Goal: Task Accomplishment & Management: Manage account settings

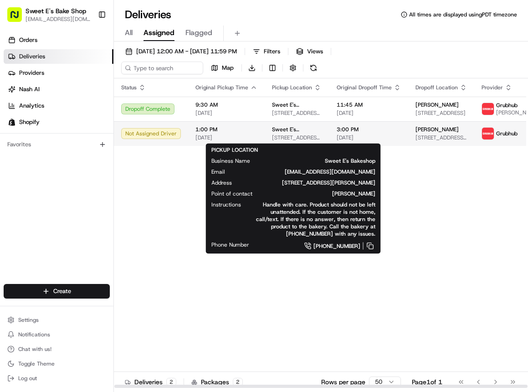
click at [291, 134] on span "[STREET_ADDRESS][PERSON_NAME]" at bounding box center [297, 137] width 50 height 7
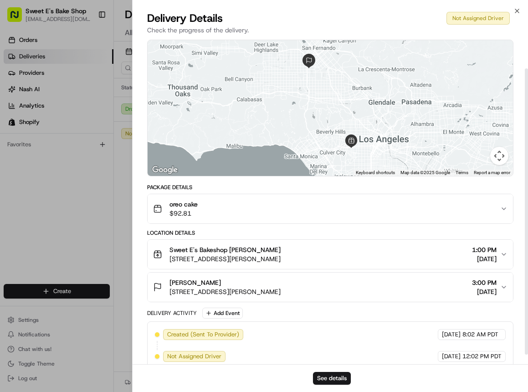
scroll to position [45, 0]
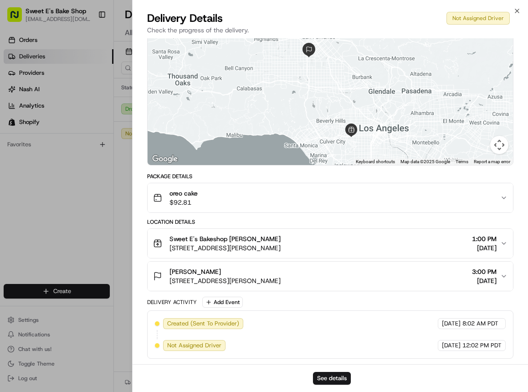
click at [504, 277] on icon "button" at bounding box center [504, 276] width 4 height 2
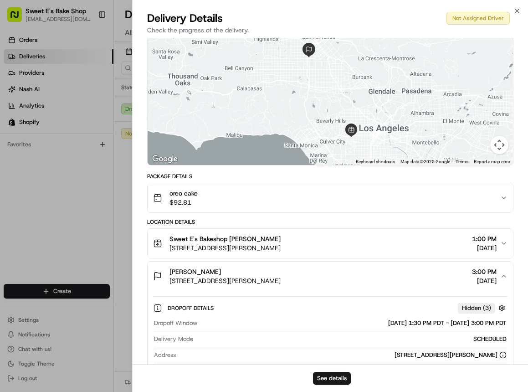
click at [506, 244] on icon "button" at bounding box center [504, 243] width 7 height 7
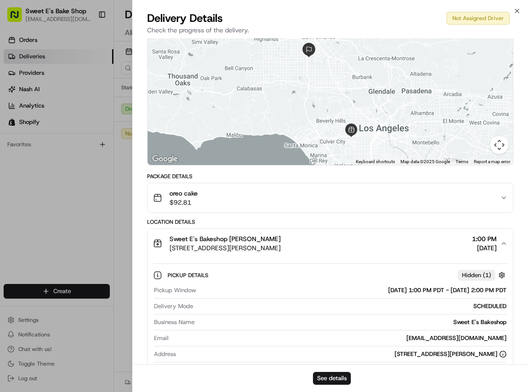
click at [503, 198] on icon "button" at bounding box center [504, 197] width 7 height 7
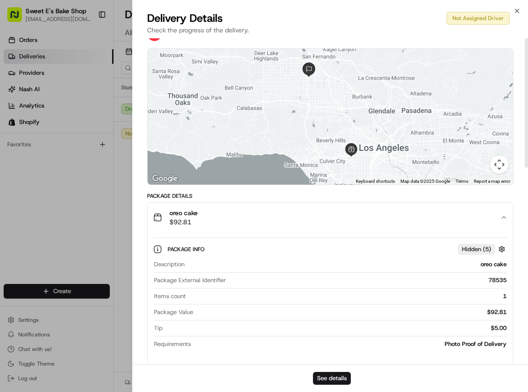
scroll to position [0, 0]
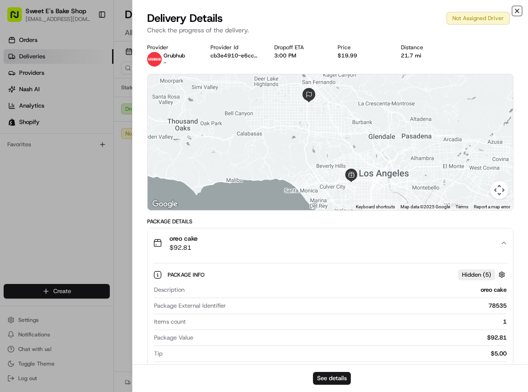
click at [517, 12] on icon "button" at bounding box center [517, 10] width 7 height 7
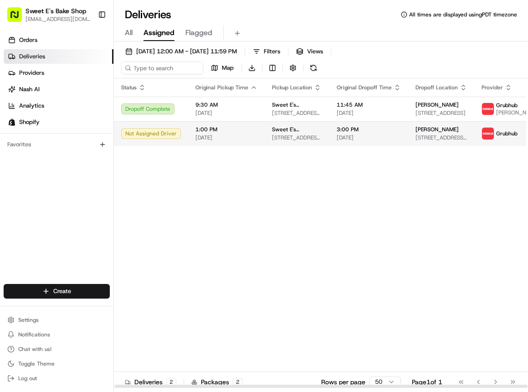
click at [223, 139] on span "[DATE]" at bounding box center [227, 137] width 62 height 7
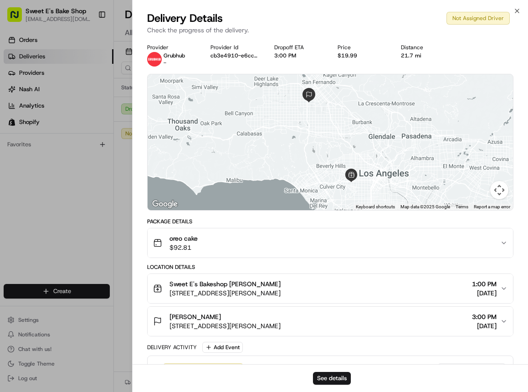
click at [505, 243] on icon "button" at bounding box center [504, 243] width 4 height 2
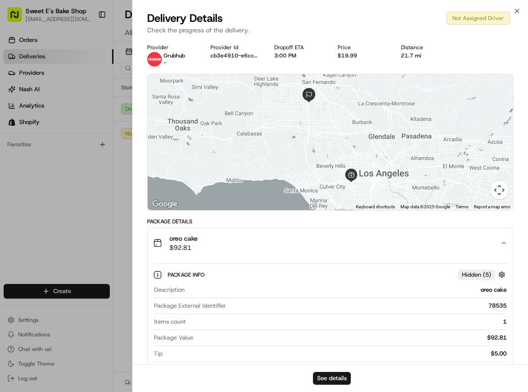
click at [505, 243] on icon "button" at bounding box center [504, 243] width 4 height 2
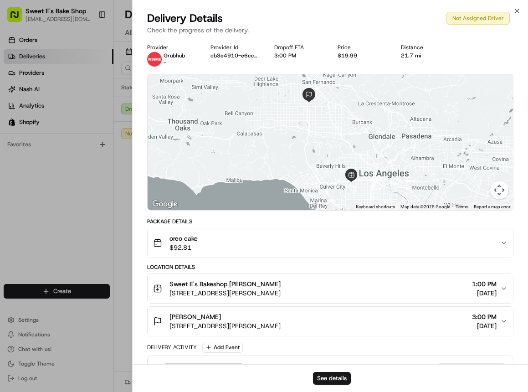
click at [505, 323] on icon "button" at bounding box center [504, 321] width 7 height 7
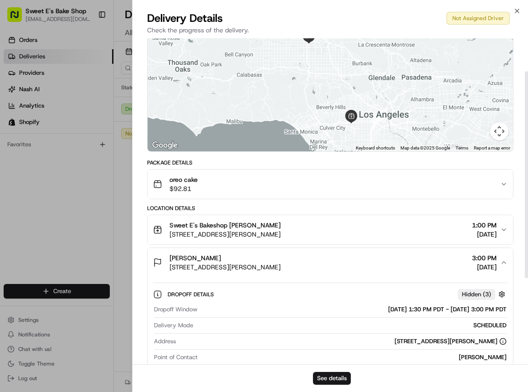
scroll to position [49, 0]
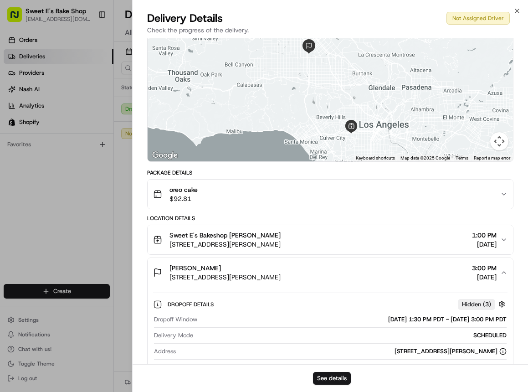
click at [506, 196] on icon "button" at bounding box center [504, 194] width 7 height 7
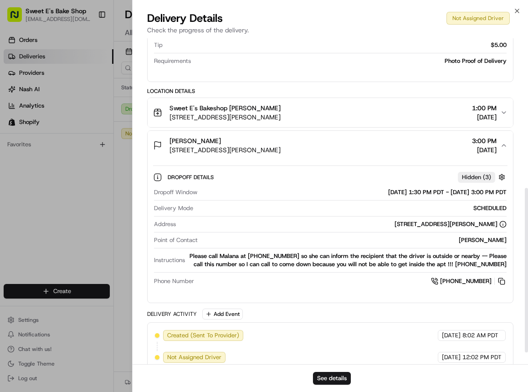
scroll to position [310, 0]
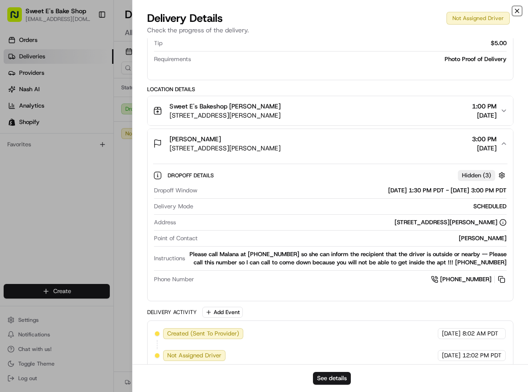
click at [518, 10] on icon "button" at bounding box center [518, 11] width 4 height 4
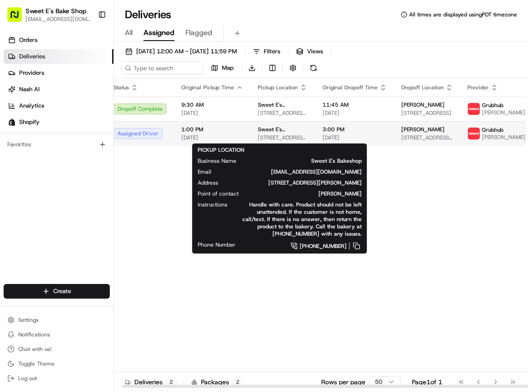
scroll to position [0, 8]
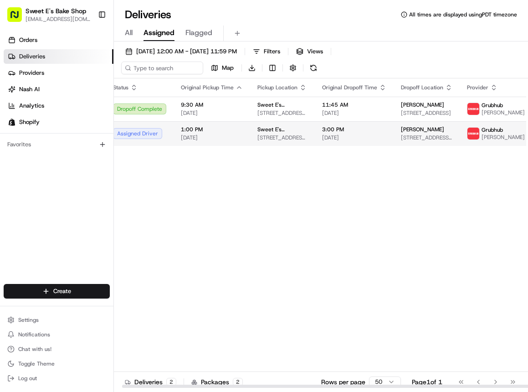
click at [151, 134] on div "Assigned Driver" at bounding box center [139, 133] width 53 height 11
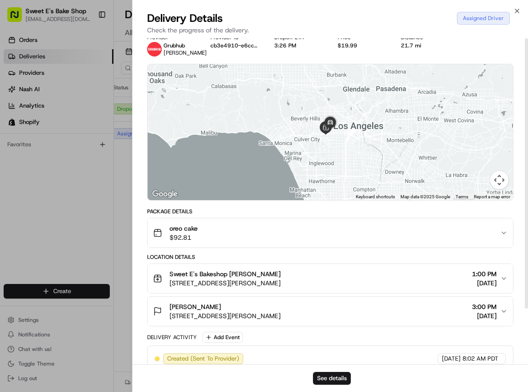
scroll to position [0, 0]
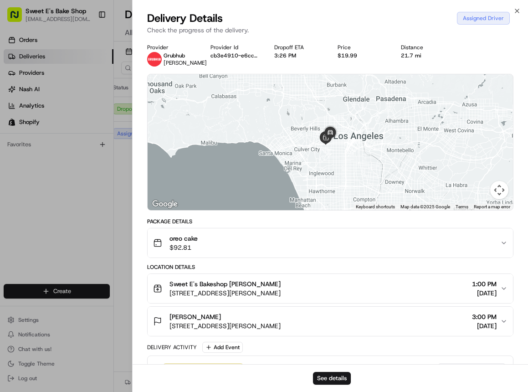
click at [503, 289] on icon "button" at bounding box center [504, 288] width 7 height 7
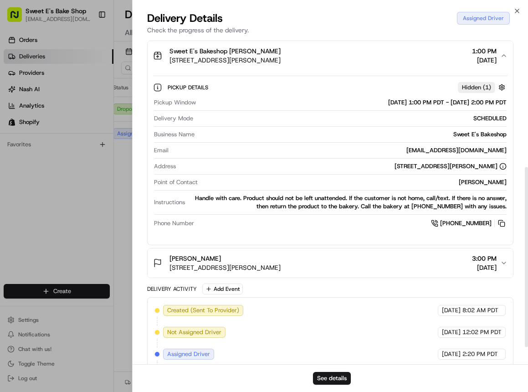
scroll to position [263, 0]
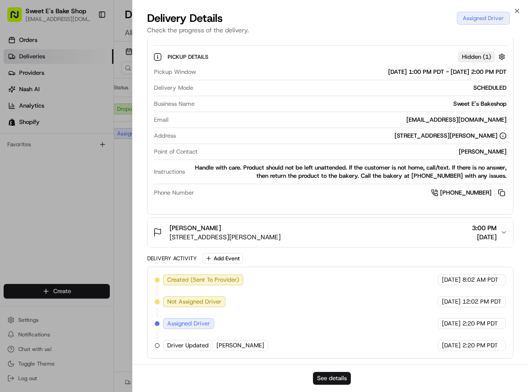
click at [322, 382] on button "See details" at bounding box center [332, 378] width 38 height 13
click at [518, 10] on icon "button" at bounding box center [517, 10] width 7 height 7
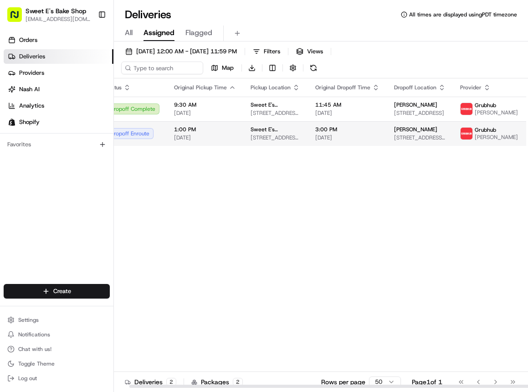
scroll to position [0, 16]
click at [132, 134] on div "Dropoff Enroute" at bounding box center [131, 133] width 53 height 11
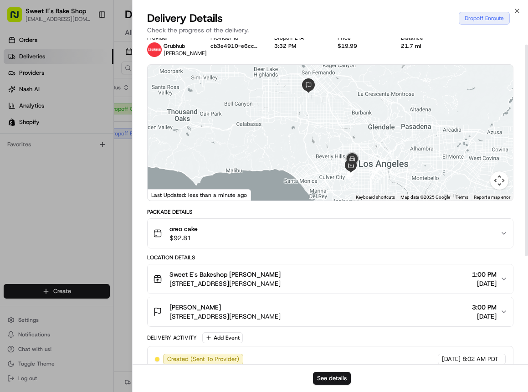
scroll to position [0, 0]
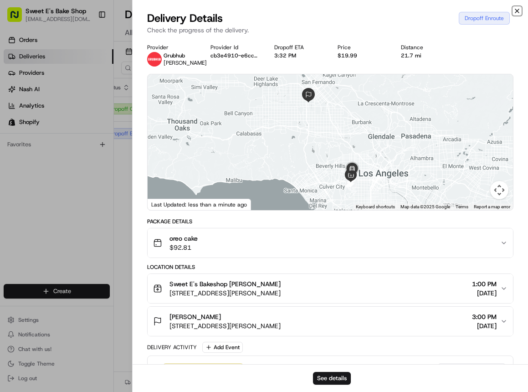
click at [519, 8] on icon "button" at bounding box center [517, 10] width 7 height 7
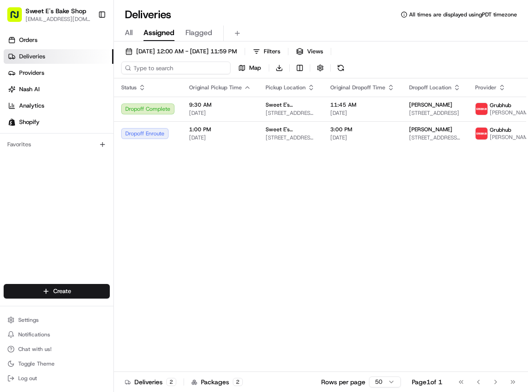
click at [157, 68] on input at bounding box center [175, 68] width 109 height 13
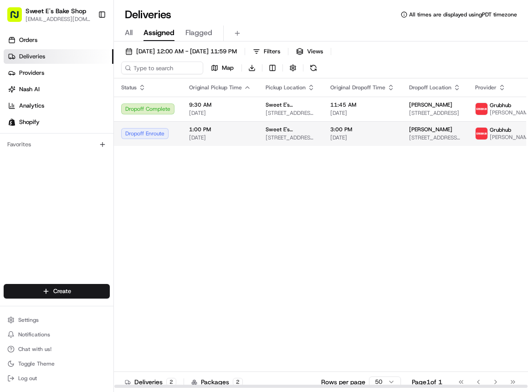
click at [292, 143] on td "Sweet E's Bakeshop 4574 W Adams Blvd, Los Angeles, CA 90016, USA" at bounding box center [290, 133] width 65 height 25
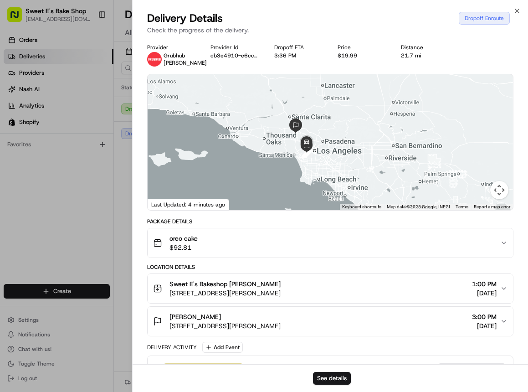
click at [505, 320] on icon "button" at bounding box center [504, 321] width 7 height 7
click at [181, 318] on span "[PERSON_NAME]" at bounding box center [196, 316] width 52 height 9
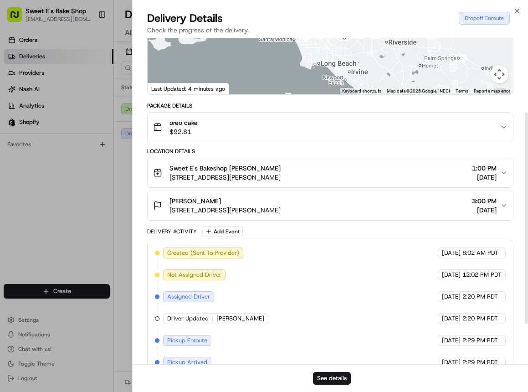
scroll to position [117, 0]
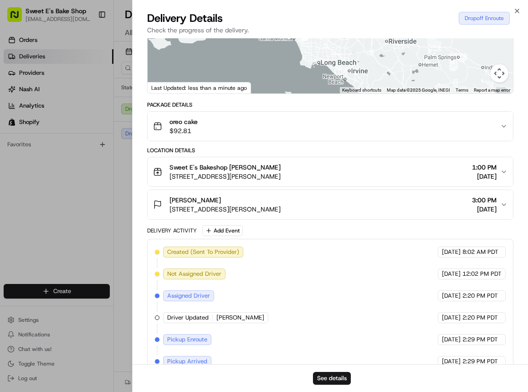
click at [196, 202] on span "[PERSON_NAME]" at bounding box center [196, 200] width 52 height 9
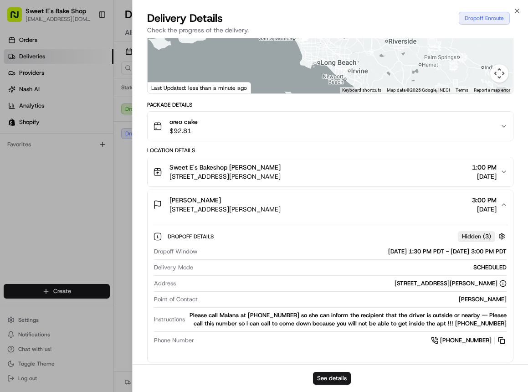
click at [505, 129] on icon "button" at bounding box center [504, 126] width 7 height 7
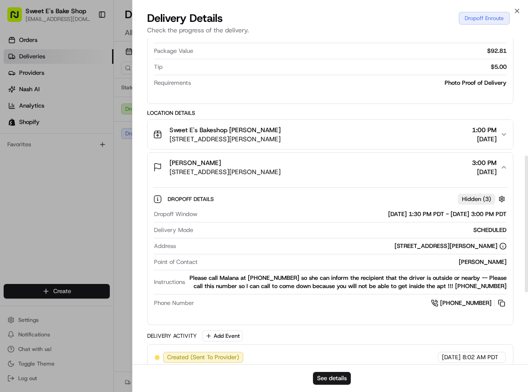
scroll to position [279, 0]
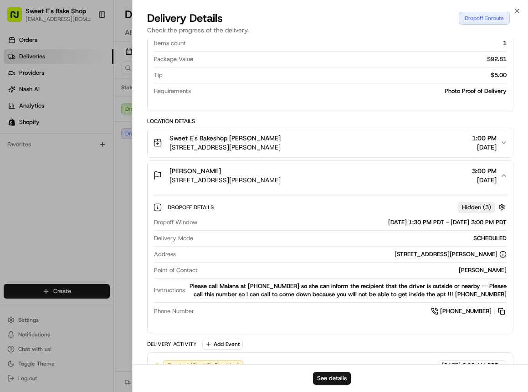
click at [503, 175] on icon "button" at bounding box center [504, 176] width 4 height 2
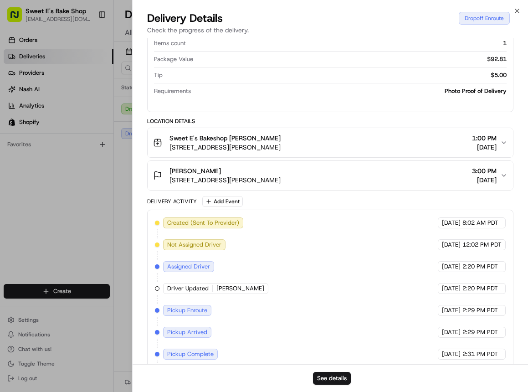
click at [503, 175] on icon "button" at bounding box center [504, 175] width 7 height 7
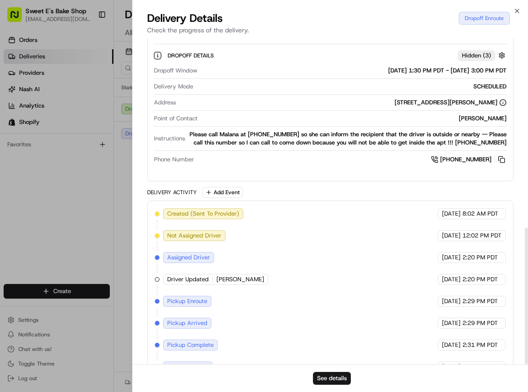
scroll to position [452, 0]
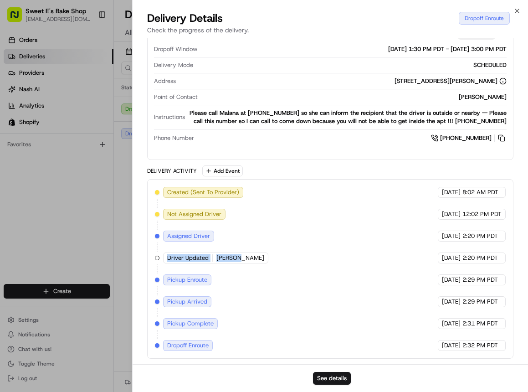
drag, startPoint x: 242, startPoint y: 258, endPoint x: 161, endPoint y: 259, distance: 80.7
click at [161, 259] on div "Created (Sent To Provider) Grubhub 08/20/2025 8:02 AM PDT Not Assigned Driver G…" at bounding box center [330, 269] width 351 height 164
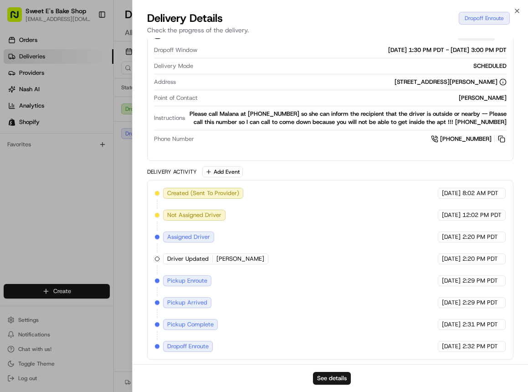
click at [246, 260] on span "[PERSON_NAME]" at bounding box center [241, 259] width 48 height 8
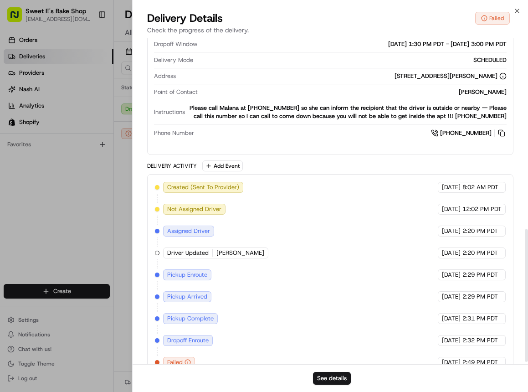
scroll to position [473, 0]
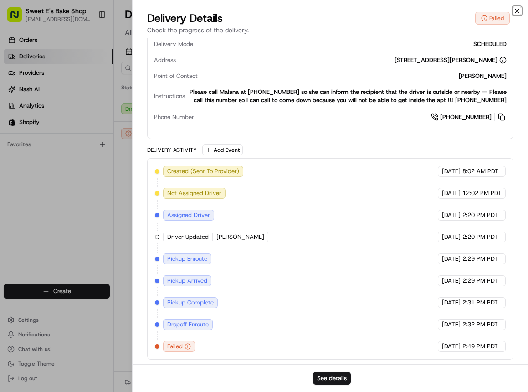
click at [516, 8] on icon "button" at bounding box center [517, 10] width 7 height 7
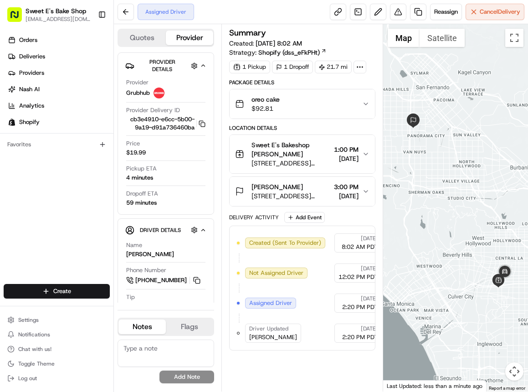
scroll to position [0, 1]
click at [124, 17] on button at bounding box center [126, 12] width 16 height 16
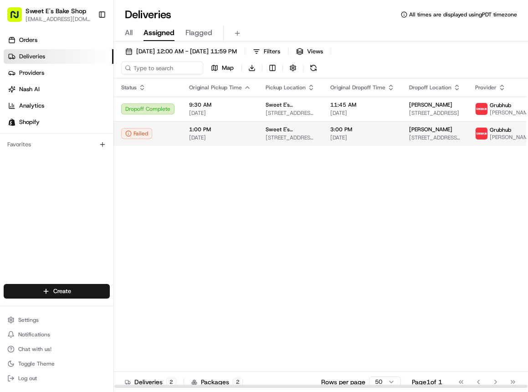
click at [494, 129] on span "Grubhub" at bounding box center [500, 129] width 21 height 7
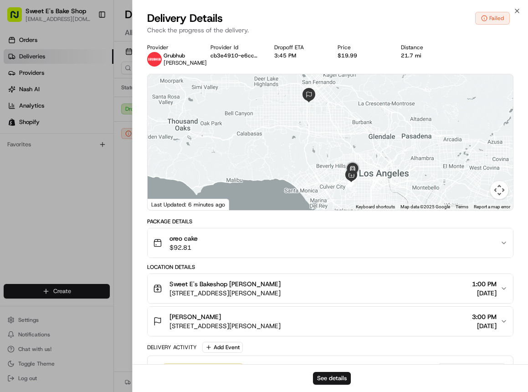
click at [160, 61] on img at bounding box center [154, 59] width 15 height 15
click at [437, 269] on div "Location Details" at bounding box center [330, 266] width 367 height 7
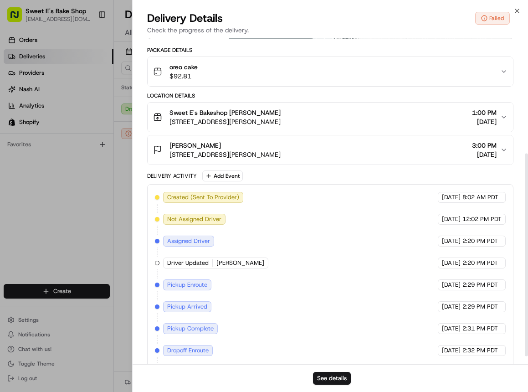
scroll to position [167, 0]
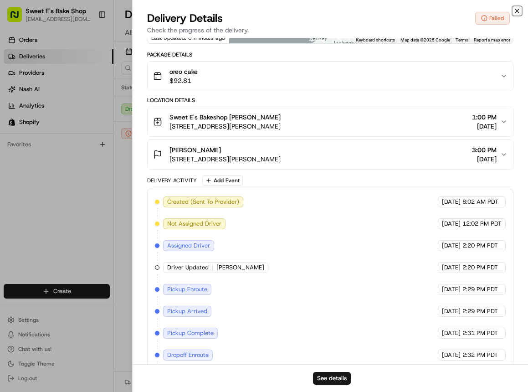
click at [519, 9] on icon "button" at bounding box center [517, 10] width 7 height 7
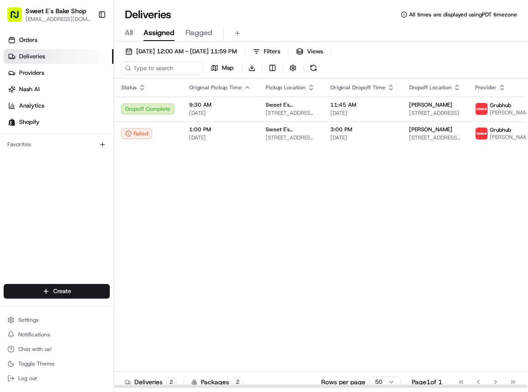
scroll to position [0, 21]
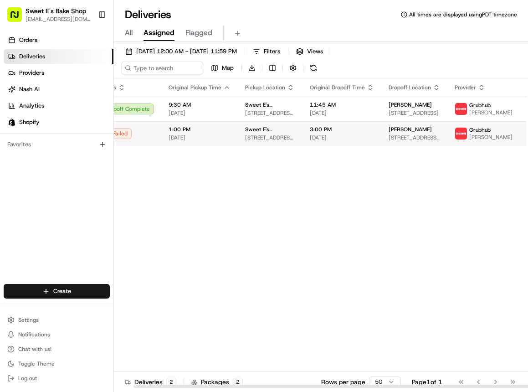
click at [146, 129] on div "Failed" at bounding box center [127, 133] width 53 height 11
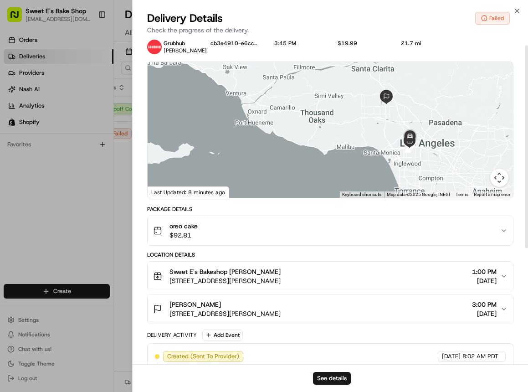
scroll to position [14, 0]
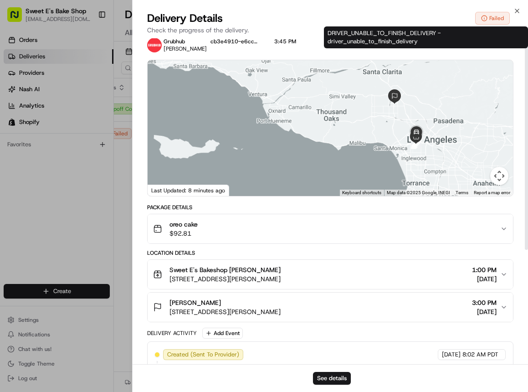
click at [491, 15] on div "Failed" at bounding box center [492, 18] width 35 height 13
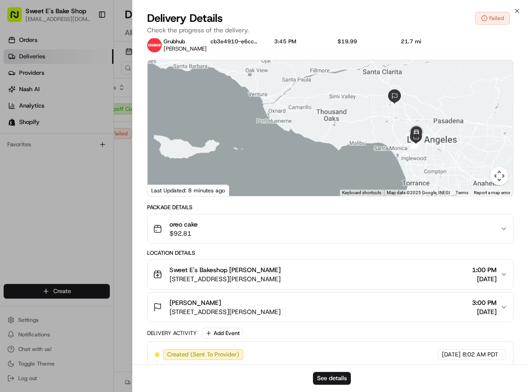
click at [491, 18] on div "Failed" at bounding box center [492, 18] width 35 height 13
drag, startPoint x: 486, startPoint y: 21, endPoint x: 481, endPoint y: 20, distance: 5.0
click at [486, 21] on circle at bounding box center [484, 17] width 5 height 5
click at [483, 17] on icon at bounding box center [484, 18] width 6 height 6
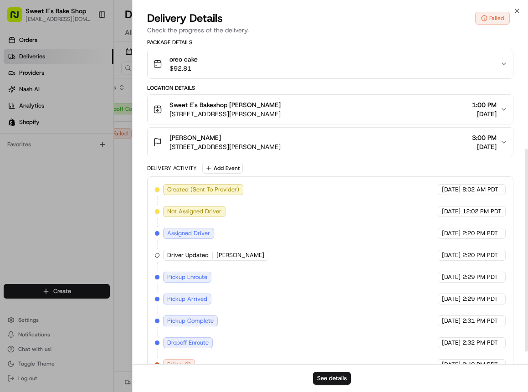
scroll to position [187, 0]
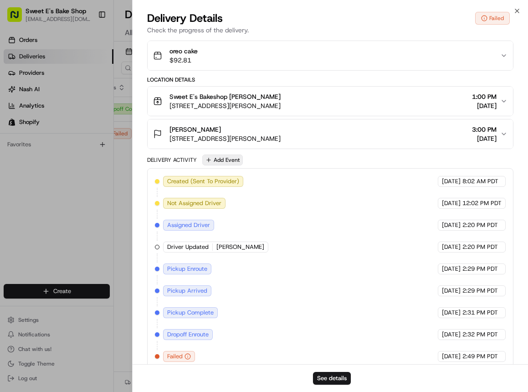
click at [231, 160] on button "Add Event" at bounding box center [222, 160] width 41 height 11
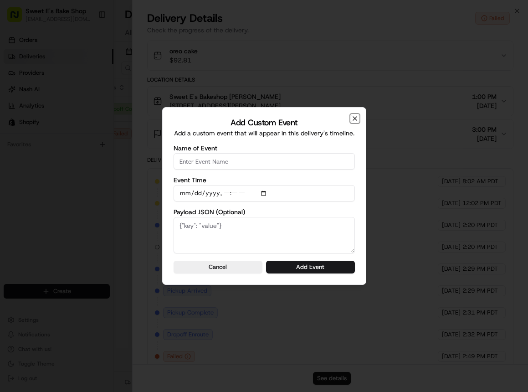
click at [357, 120] on icon "button" at bounding box center [354, 118] width 7 height 7
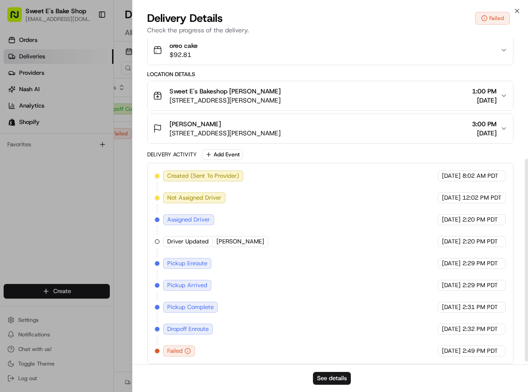
scroll to position [196, 0]
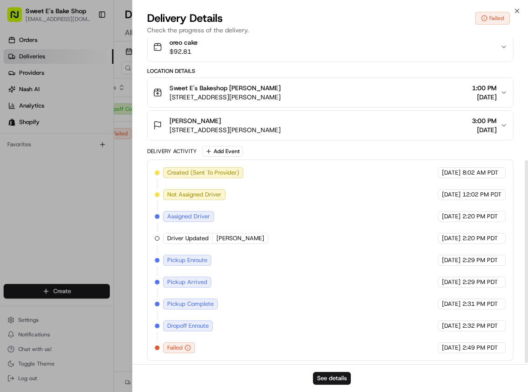
click at [186, 347] on icon "button" at bounding box center [188, 348] width 6 height 6
click at [188, 347] on icon "button" at bounding box center [188, 348] width 6 height 6
drag, startPoint x: 466, startPoint y: 350, endPoint x: 431, endPoint y: 351, distance: 35.1
click at [466, 350] on span "2:49 PM PDT" at bounding box center [481, 348] width 36 height 8
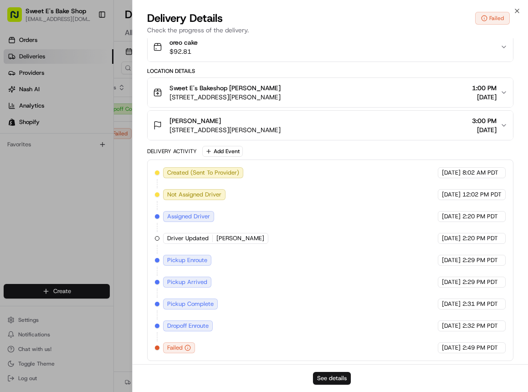
click at [326, 381] on button "See details" at bounding box center [332, 378] width 38 height 13
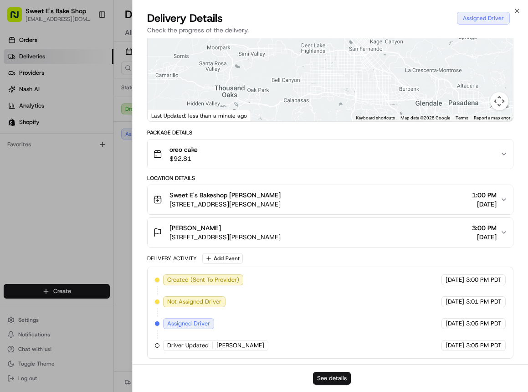
scroll to position [0, 0]
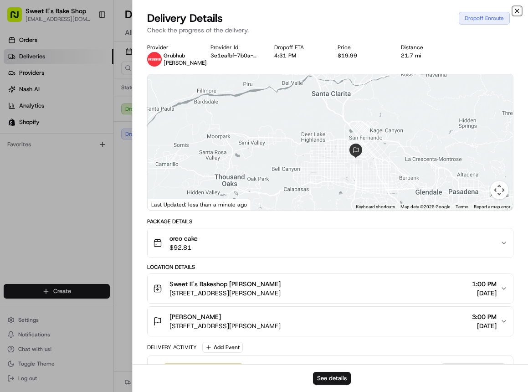
click at [519, 11] on icon "button" at bounding box center [517, 10] width 7 height 7
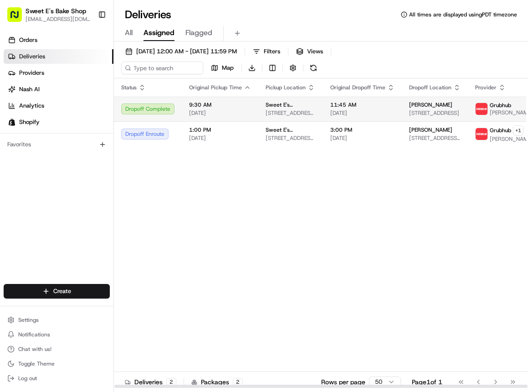
click at [166, 112] on div "Dropoff Complete" at bounding box center [147, 108] width 53 height 11
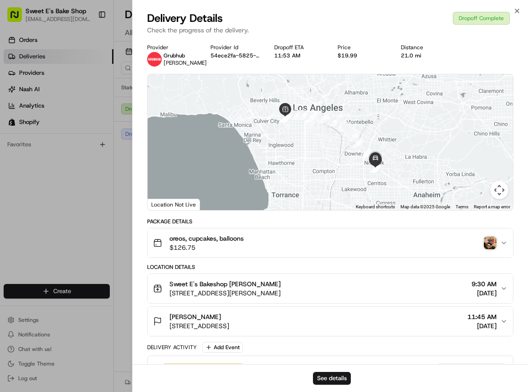
click at [266, 241] on div "oreos, cupcakes, balloons $126.75" at bounding box center [326, 243] width 347 height 18
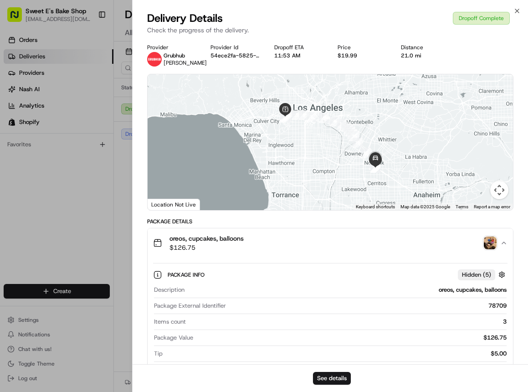
click at [266, 241] on div "oreos, cupcakes, balloons $126.75" at bounding box center [326, 243] width 347 height 18
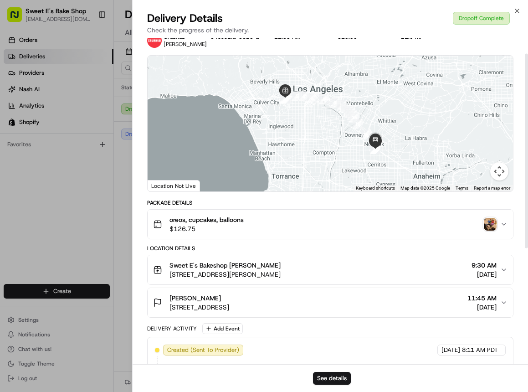
scroll to position [11, 0]
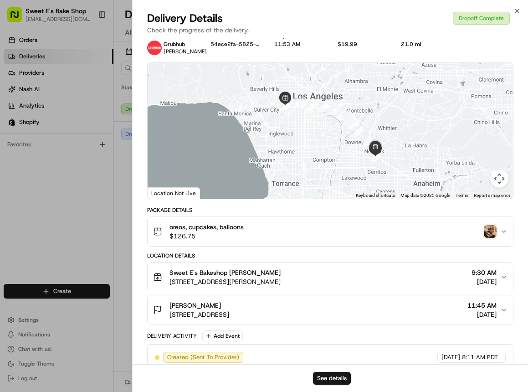
click at [436, 237] on div "oreos, cupcakes, balloons $126.75" at bounding box center [326, 231] width 347 height 18
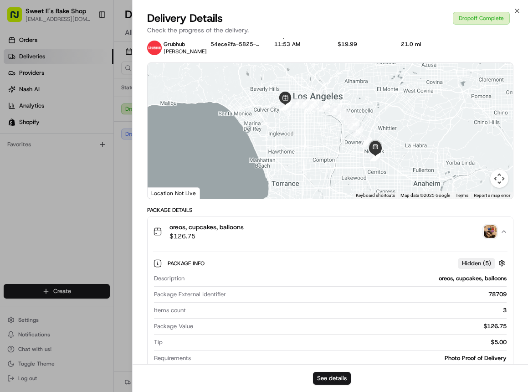
click at [436, 237] on div "oreos, cupcakes, balloons $126.75" at bounding box center [326, 231] width 347 height 18
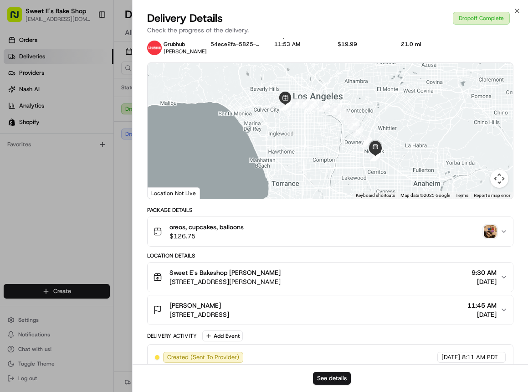
click at [487, 234] on img "button" at bounding box center [490, 231] width 13 height 13
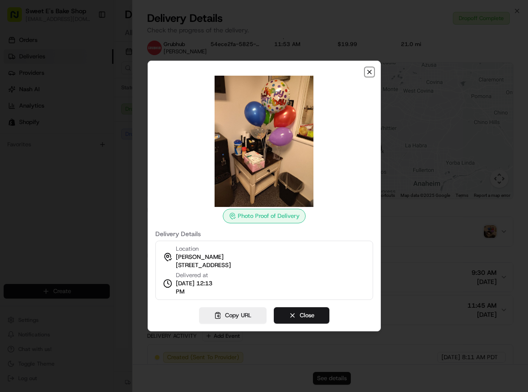
click at [372, 72] on icon "button" at bounding box center [369, 71] width 7 height 7
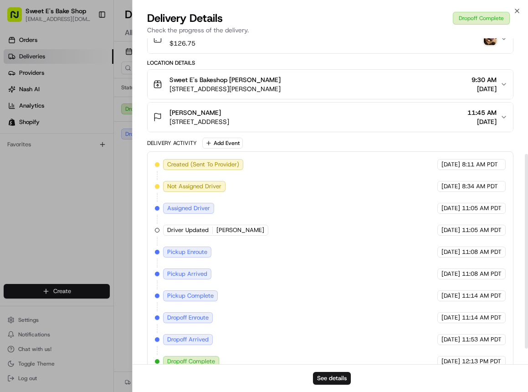
scroll to position [220, 0]
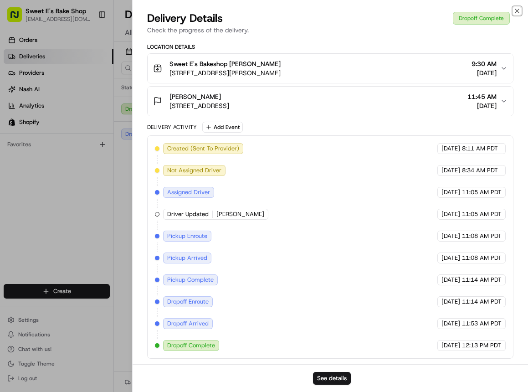
click at [519, 10] on icon "button" at bounding box center [517, 10] width 7 height 7
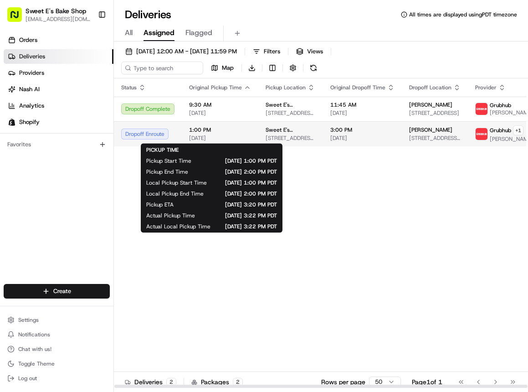
click at [212, 135] on span "[DATE]" at bounding box center [220, 137] width 62 height 7
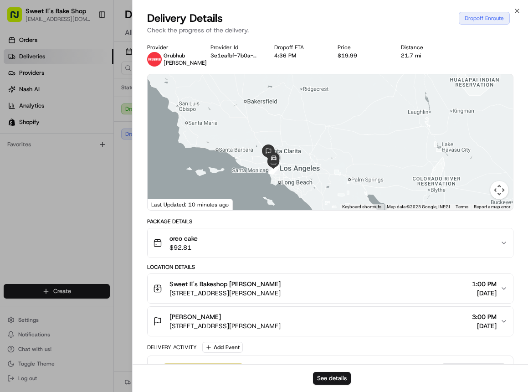
drag, startPoint x: 284, startPoint y: 87, endPoint x: 289, endPoint y: 157, distance: 70.8
click at [289, 157] on div at bounding box center [331, 142] width 366 height 136
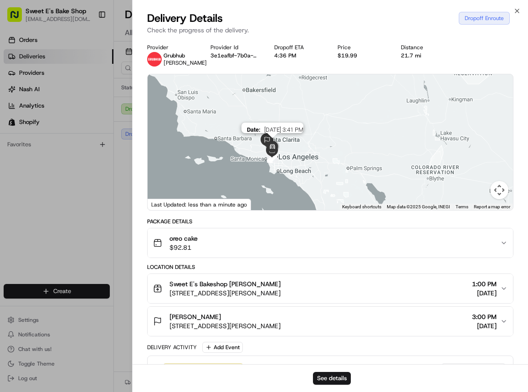
drag, startPoint x: 270, startPoint y: 155, endPoint x: 268, endPoint y: 139, distance: 17.0
click at [268, 139] on img at bounding box center [272, 147] width 18 height 18
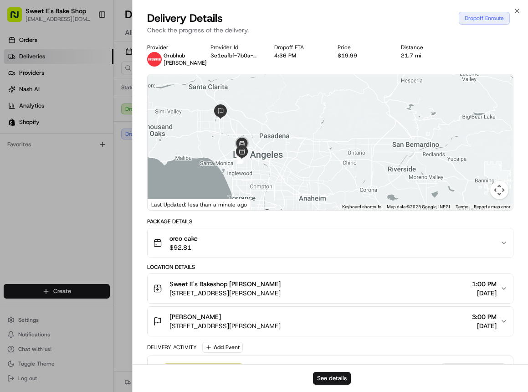
click at [505, 247] on button "oreo cake $92.81" at bounding box center [331, 242] width 366 height 29
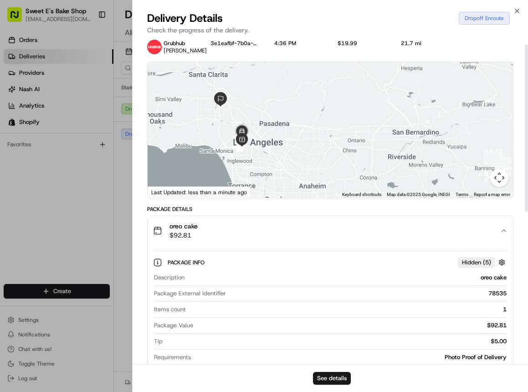
scroll to position [0, 0]
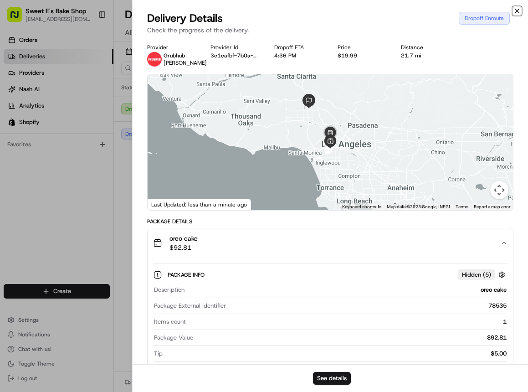
click at [519, 11] on icon "button" at bounding box center [517, 10] width 7 height 7
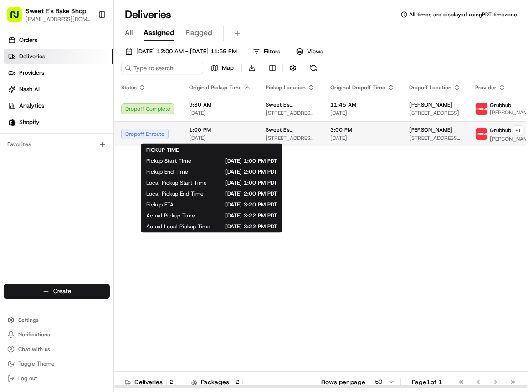
click at [206, 133] on span "1:00 PM" at bounding box center [220, 129] width 62 height 7
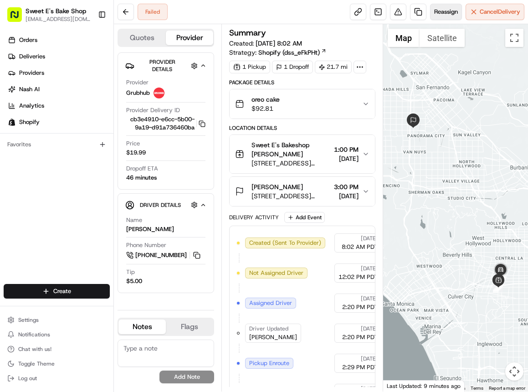
click at [435, 9] on span "Reassign" at bounding box center [446, 12] width 24 height 8
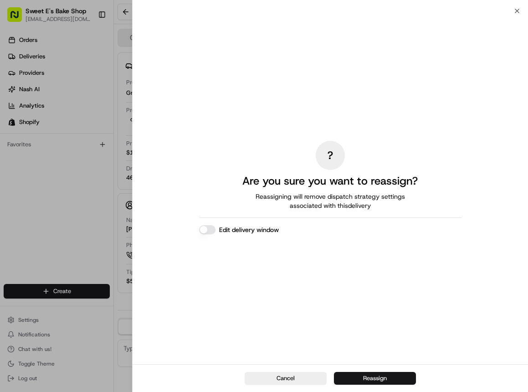
click at [361, 379] on button "Reassign" at bounding box center [375, 378] width 82 height 13
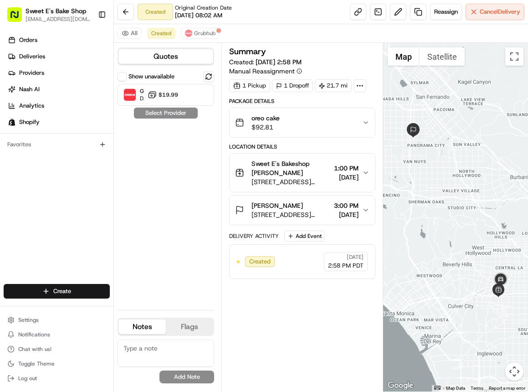
click at [318, 329] on div "Summary Created: 08/20/2025 2:58 PM Manual Reassignment 1 Pickup 1 Dropoff 21.7…" at bounding box center [302, 217] width 146 height 340
click at [206, 32] on span "Grubhub" at bounding box center [204, 33] width 21 height 7
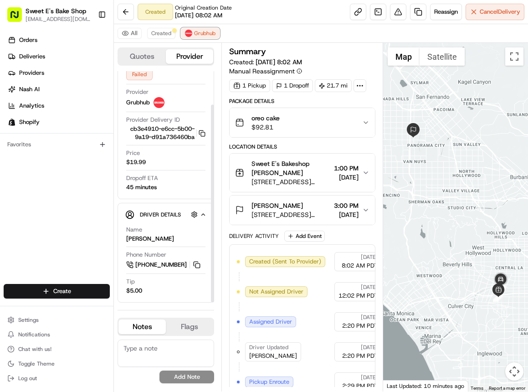
scroll to position [40, 0]
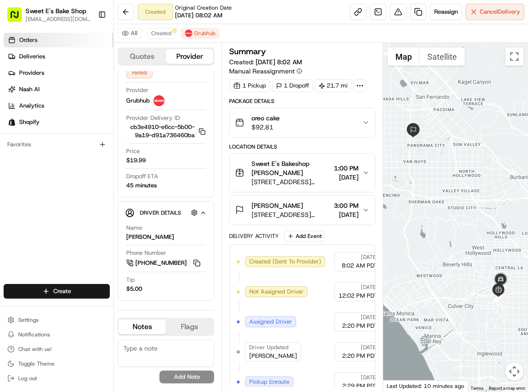
click at [31, 42] on span "Orders" at bounding box center [28, 40] width 18 height 8
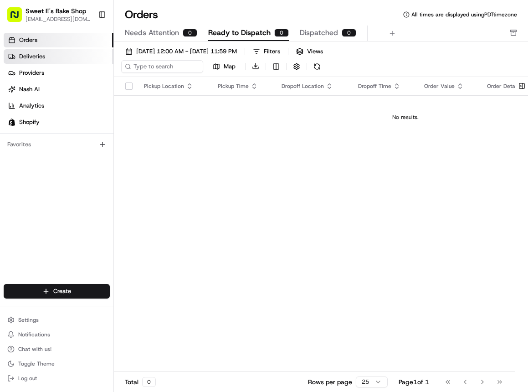
click at [68, 56] on link "Deliveries" at bounding box center [59, 56] width 110 height 15
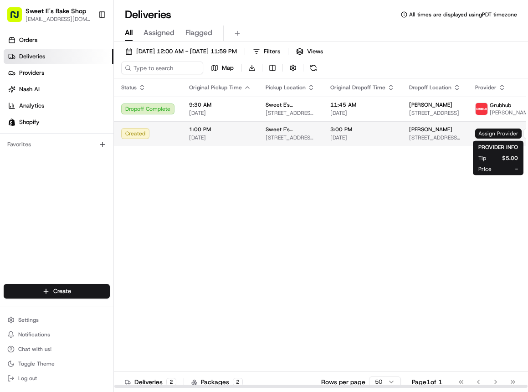
click at [486, 133] on span "Assign Provider" at bounding box center [498, 134] width 46 height 10
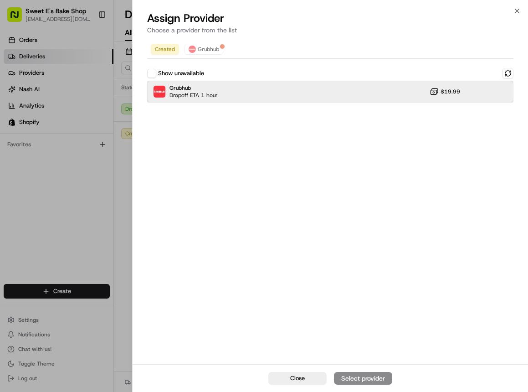
click at [207, 92] on span "Dropoff ETA 1 hour" at bounding box center [194, 95] width 48 height 7
click at [360, 382] on div "Assign Provider" at bounding box center [363, 378] width 45 height 9
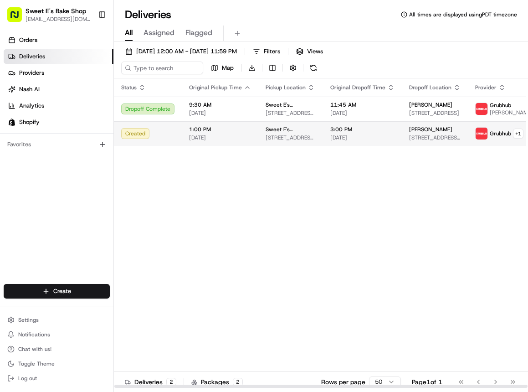
click at [162, 135] on div "Created" at bounding box center [147, 133] width 53 height 11
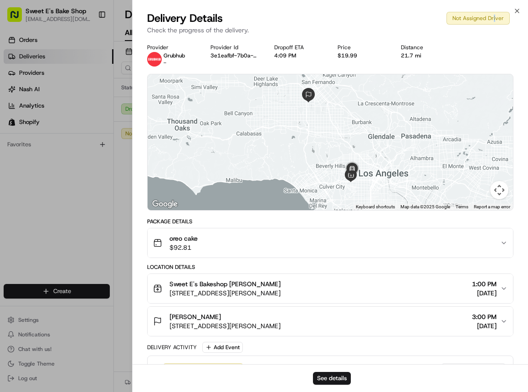
click at [496, 18] on div "Not Assigned Driver" at bounding box center [478, 18] width 63 height 13
click at [518, 9] on icon "button" at bounding box center [517, 10] width 7 height 7
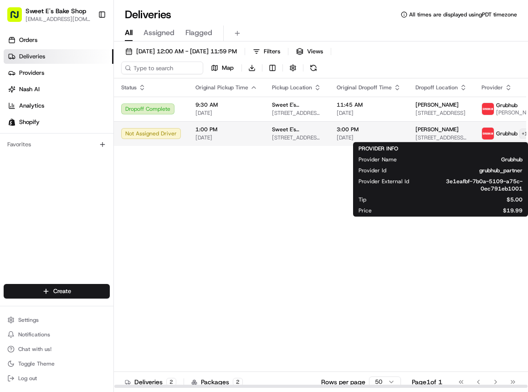
click at [519, 133] on html "Sweet E's Bake Shop info@sweetesbakeshop.com Toggle Sidebar Orders Deliveries P…" at bounding box center [264, 196] width 528 height 392
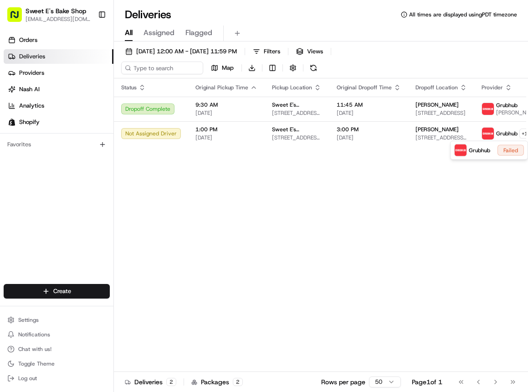
drag, startPoint x: 333, startPoint y: 336, endPoint x: 347, endPoint y: 331, distance: 14.7
click at [333, 336] on html "Sweet E's Bake Shop info@sweetesbakeshop.com Toggle Sidebar Orders Deliveries P…" at bounding box center [264, 196] width 528 height 392
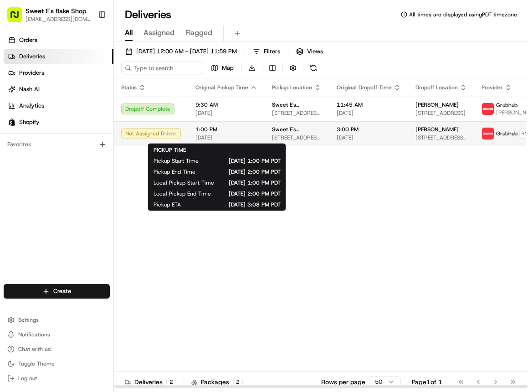
click at [246, 135] on span "[DATE]" at bounding box center [227, 137] width 62 height 7
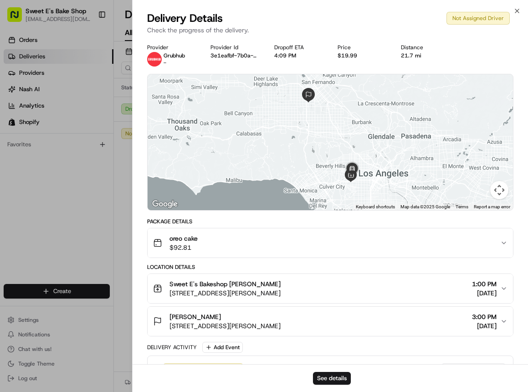
scroll to position [45, 0]
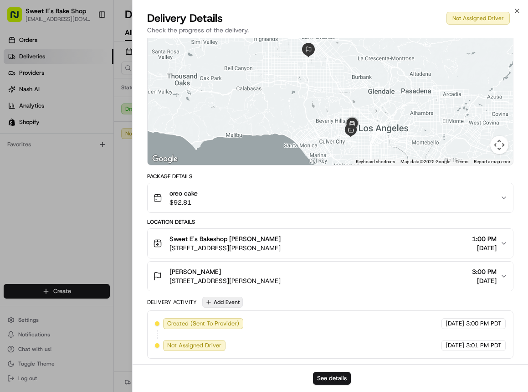
click at [232, 299] on button "Add Event" at bounding box center [222, 302] width 41 height 11
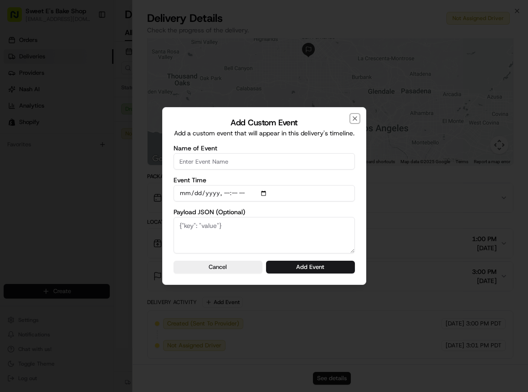
click at [356, 120] on icon "button" at bounding box center [354, 118] width 7 height 7
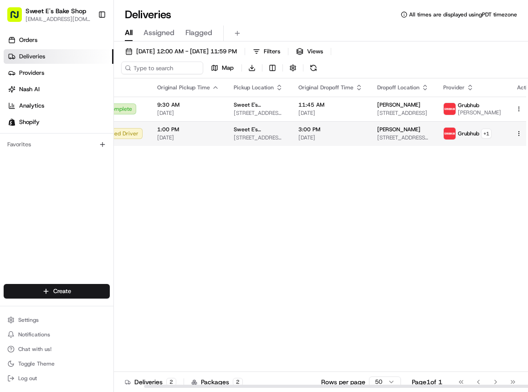
scroll to position [0, 0]
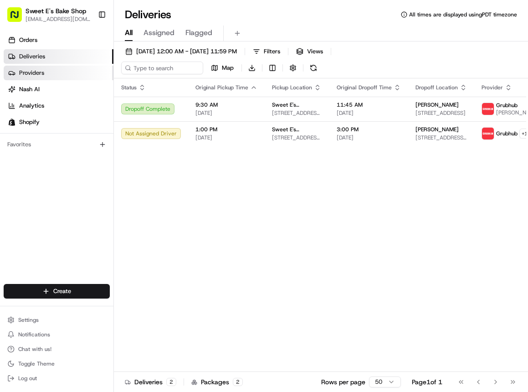
click at [61, 77] on link "Providers" at bounding box center [59, 73] width 110 height 15
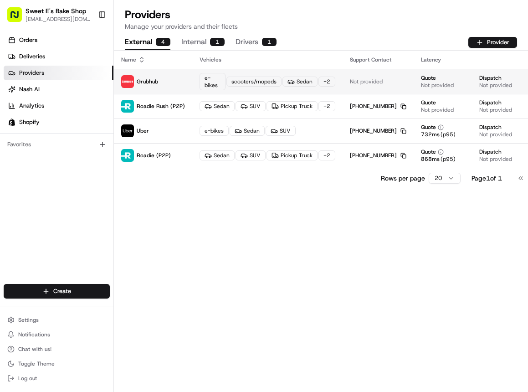
click at [237, 80] on div "scooters/mopeds" at bounding box center [254, 82] width 55 height 10
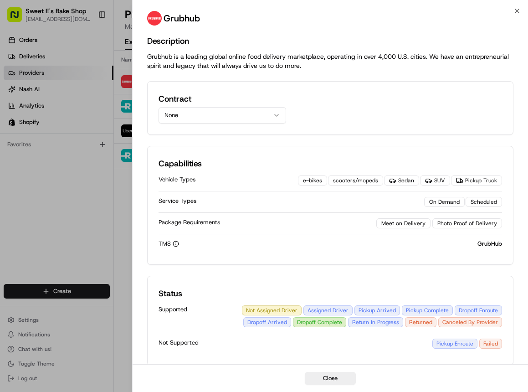
click at [374, 180] on div "scooters/mopeds" at bounding box center [355, 181] width 55 height 10
drag, startPoint x: 378, startPoint y: 181, endPoint x: 317, endPoint y: 168, distance: 61.9
click at [371, 181] on div "scooters/mopeds" at bounding box center [355, 181] width 55 height 10
click at [516, 12] on icon "button" at bounding box center [518, 11] width 4 height 4
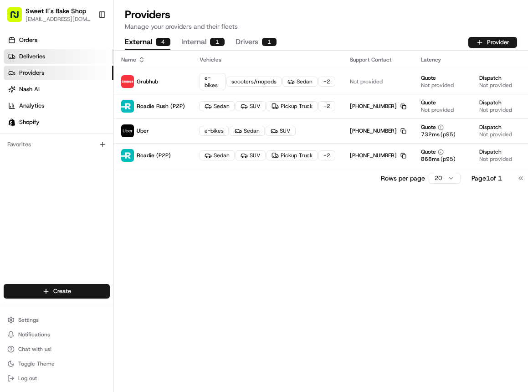
click at [49, 56] on link "Deliveries" at bounding box center [59, 56] width 110 height 15
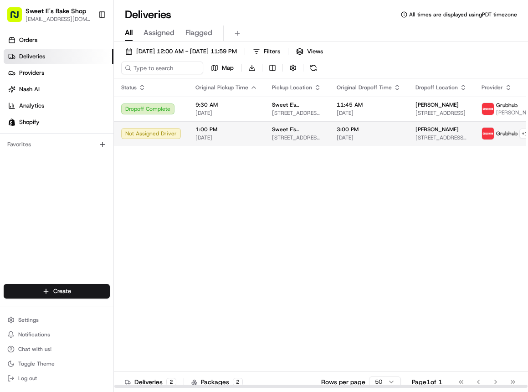
click at [229, 133] on span "1:00 PM" at bounding box center [227, 129] width 62 height 7
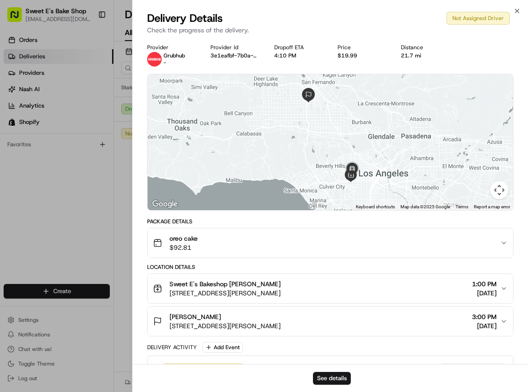
click at [212, 248] on div "oreo cake $92.81" at bounding box center [326, 243] width 347 height 18
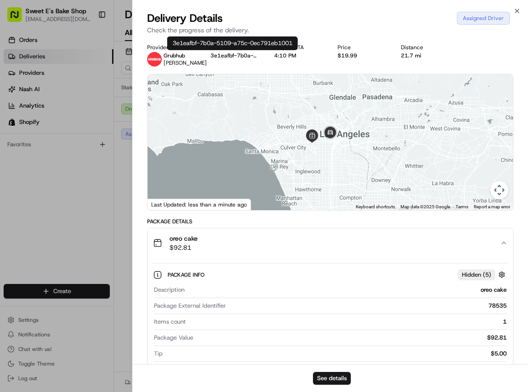
click at [234, 52] on button "3e1eafbf-7b0a-5109-a75c-0ec791eb1001" at bounding box center [235, 55] width 49 height 7
click at [233, 55] on button "3e1eafbf-7b0a-5109-a75c-0ec791eb1001" at bounding box center [235, 55] width 49 height 7
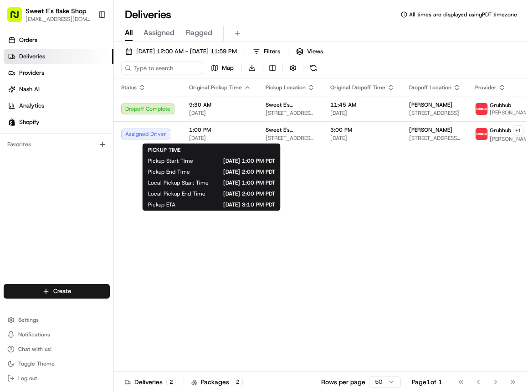
drag, startPoint x: 258, startPoint y: 204, endPoint x: 291, endPoint y: 204, distance: 33.7
click at [281, 204] on div "PICKUP TIME Pickup Start Time 08/20/2025 1:00 PM PDT Pickup End Time 08/20/2025…" at bounding box center [212, 177] width 138 height 67
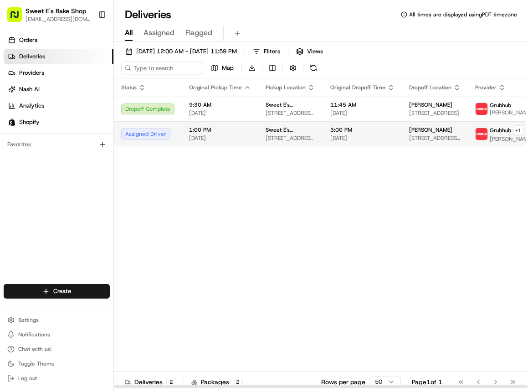
click at [314, 132] on td "Sweet E's Bakeshop 4574 W Adams Blvd, Los Angeles, CA 90016, USA" at bounding box center [290, 133] width 65 height 25
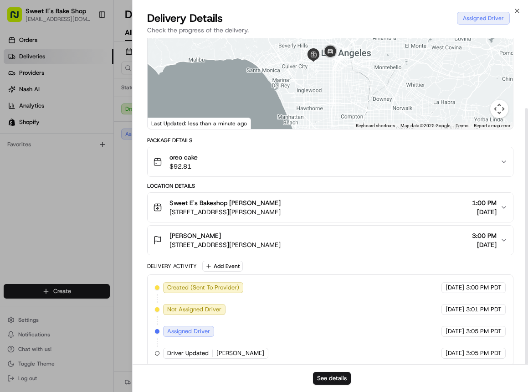
scroll to position [89, 0]
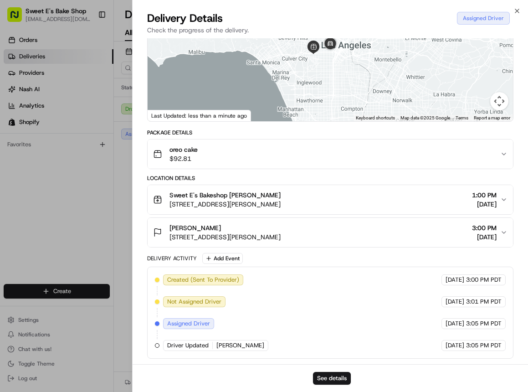
drag, startPoint x: 457, startPoint y: 346, endPoint x: 506, endPoint y: 342, distance: 48.9
click at [506, 342] on div "08/20/2025 3:05 PM PDT" at bounding box center [474, 345] width 64 height 11
click at [398, 341] on div "Created (Sent To Provider) Grubhub 08/20/2025 3:00 PM PDT Not Assigned Driver G…" at bounding box center [330, 312] width 351 height 77
click at [189, 346] on span "Driver Updated" at bounding box center [187, 345] width 41 height 8
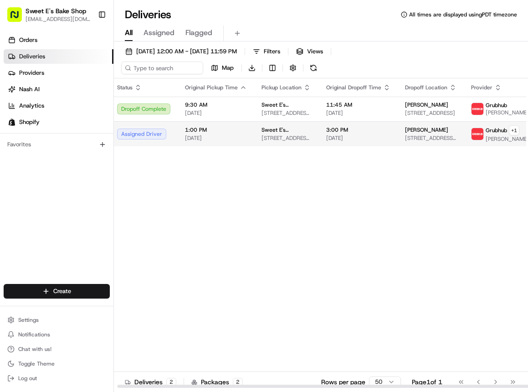
scroll to position [0, 0]
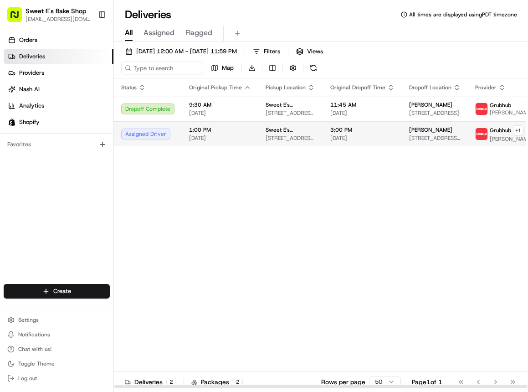
click at [452, 135] on span "[STREET_ADDRESS][PERSON_NAME]" at bounding box center [435, 137] width 52 height 7
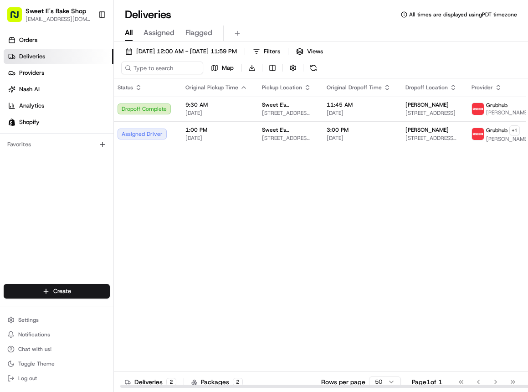
scroll to position [0, 2]
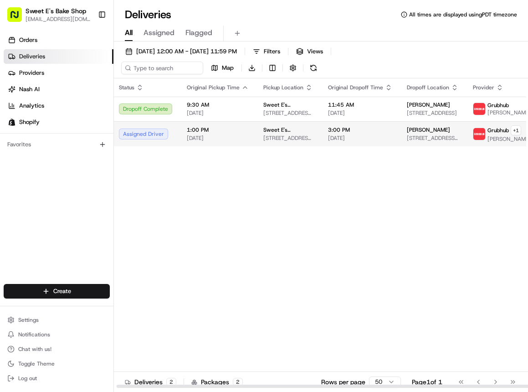
click at [196, 139] on span "[DATE]" at bounding box center [218, 137] width 62 height 7
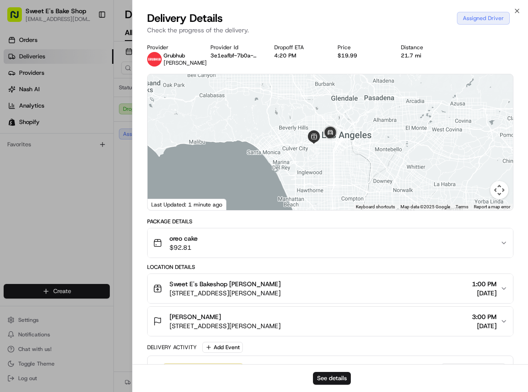
scroll to position [89, 0]
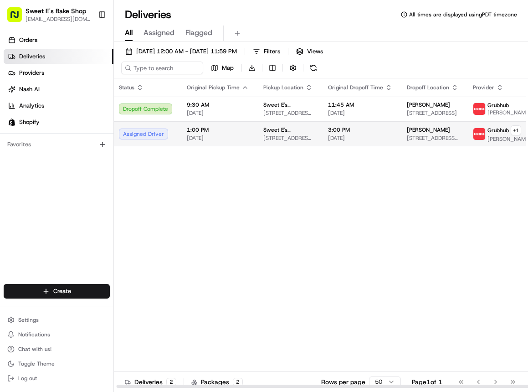
click at [442, 134] on span "[STREET_ADDRESS][PERSON_NAME]" at bounding box center [433, 137] width 52 height 7
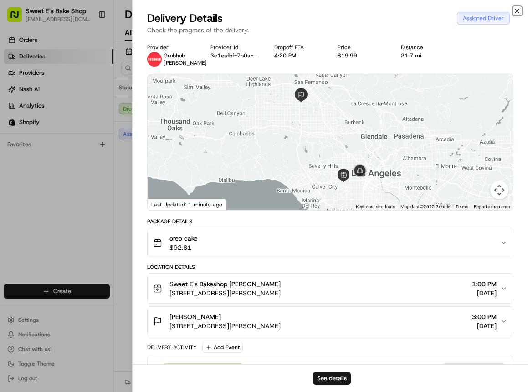
click at [519, 8] on icon "button" at bounding box center [517, 10] width 7 height 7
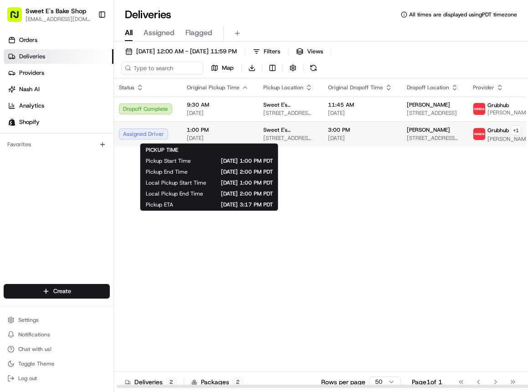
click at [206, 135] on span "[DATE]" at bounding box center [218, 137] width 62 height 7
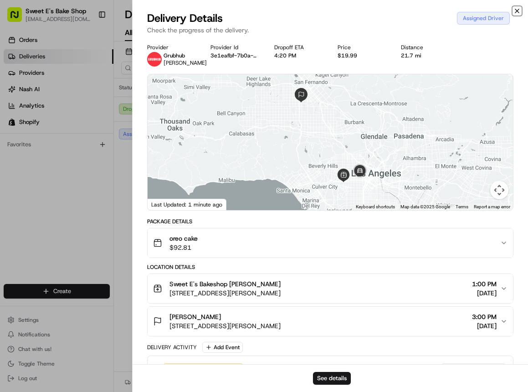
click at [516, 10] on icon "button" at bounding box center [518, 11] width 4 height 4
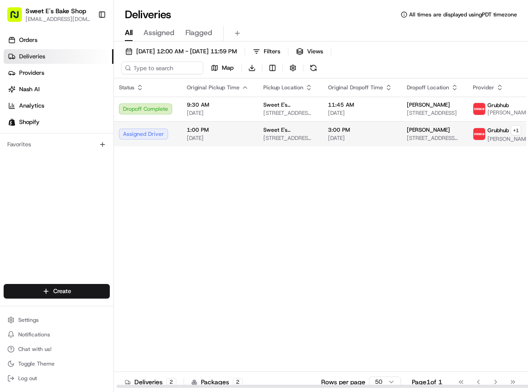
click at [131, 135] on div "Assigned Driver" at bounding box center [145, 134] width 53 height 11
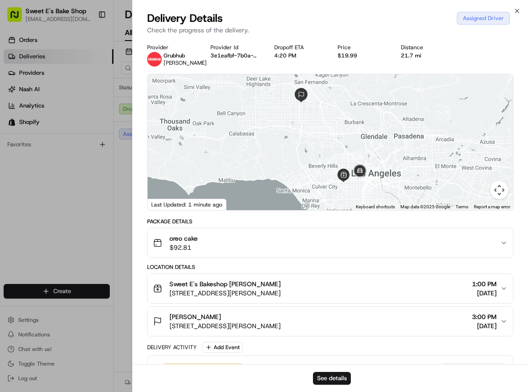
click at [429, 321] on div "Makell Robinson 8811 Sepulveda Blvd #2366, North Hills, CA 91343, USA 3:00 PM 0…" at bounding box center [326, 321] width 347 height 18
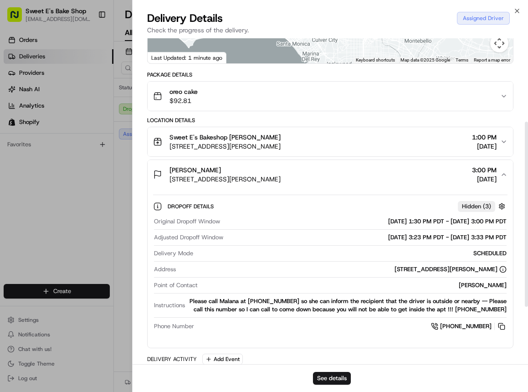
scroll to position [149, 0]
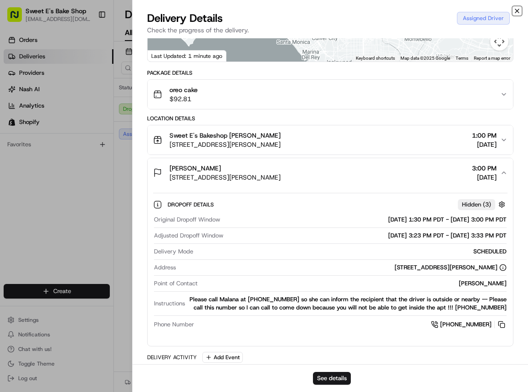
click at [518, 11] on icon "button" at bounding box center [517, 10] width 7 height 7
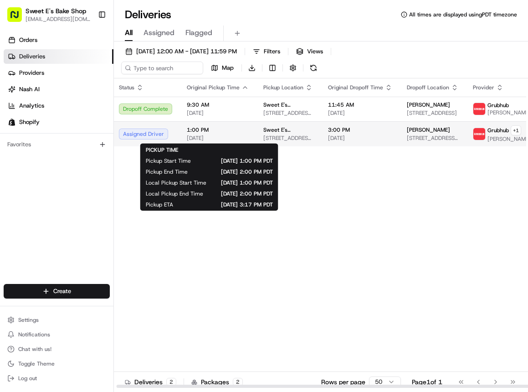
click at [192, 134] on span "[DATE]" at bounding box center [218, 137] width 62 height 7
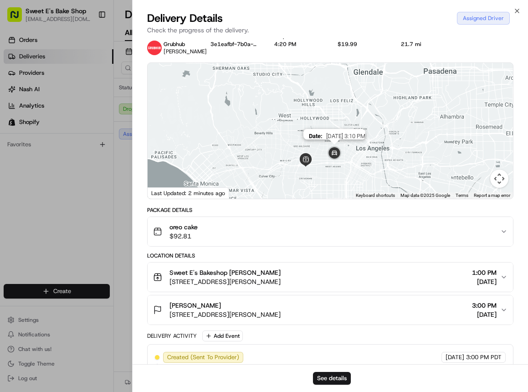
scroll to position [11, 0]
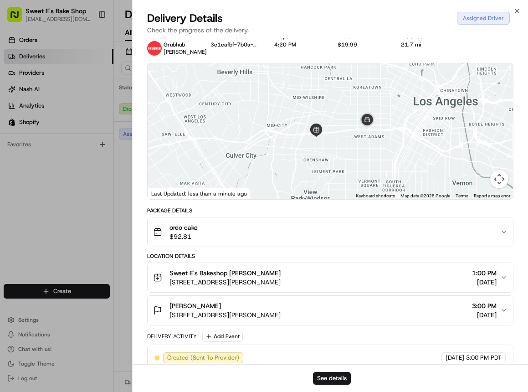
drag, startPoint x: 330, startPoint y: 141, endPoint x: 369, endPoint y: 140, distance: 39.7
click at [369, 140] on div at bounding box center [331, 131] width 366 height 136
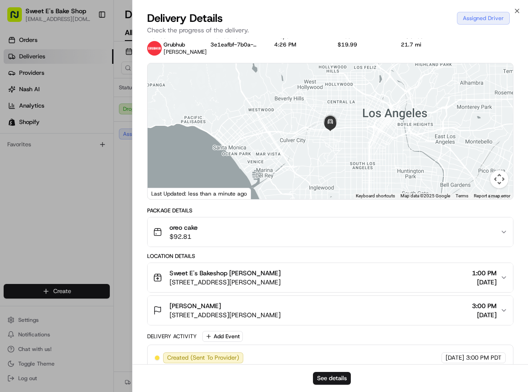
click at [450, 316] on div "Makell Robinson 8811 Sepulveda Blvd #2366, North Hills, CA 91343, USA 3:00 PM 0…" at bounding box center [326, 310] width 347 height 18
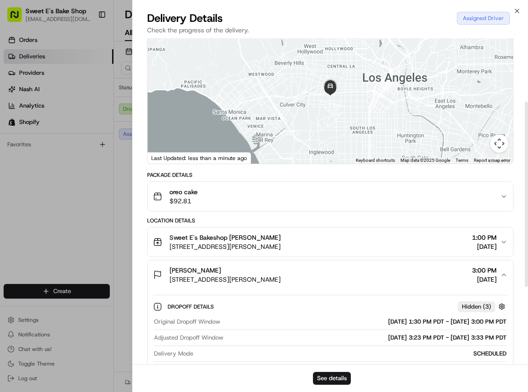
scroll to position [0, 0]
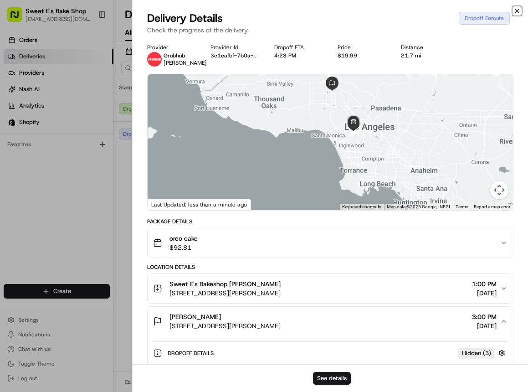
click at [518, 10] on icon "button" at bounding box center [517, 10] width 7 height 7
